Goal: Check status

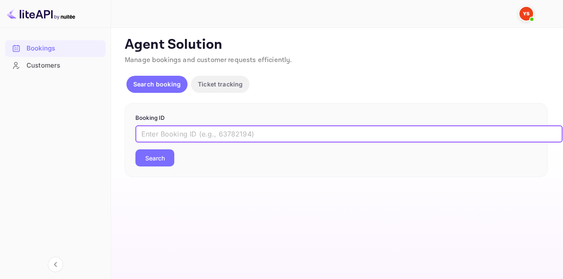
click at [188, 137] on input "text" at bounding box center [348, 133] width 427 height 17
paste input "7912832"
type input "7912832"
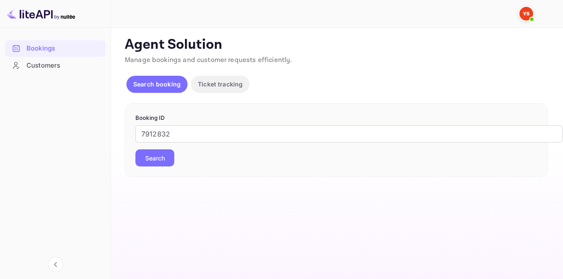
click at [165, 153] on button "Search" at bounding box center [154, 157] width 39 height 17
